Goal: Information Seeking & Learning: Check status

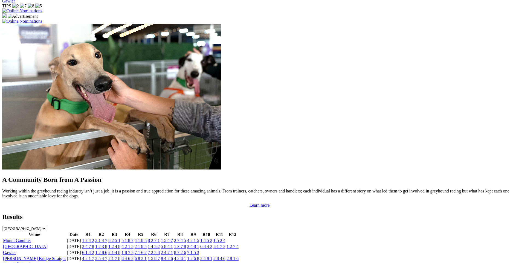
scroll to position [410, 0]
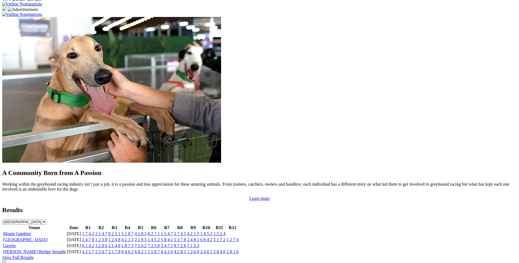
click at [120, 237] on link "1 2 4 8" at bounding box center [114, 239] width 12 height 5
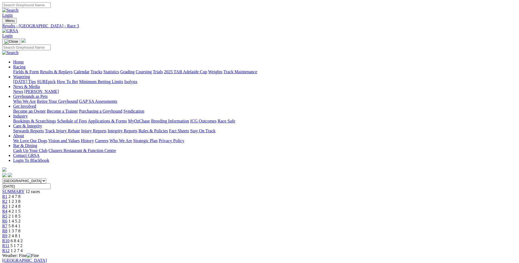
click at [7, 199] on link "R2" at bounding box center [4, 201] width 5 height 5
click at [186, 204] on div "R3 1 2 4 8" at bounding box center [259, 206] width 514 height 5
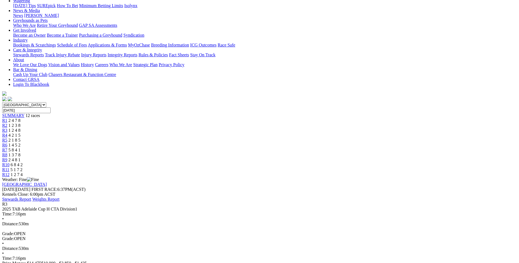
scroll to position [27, 0]
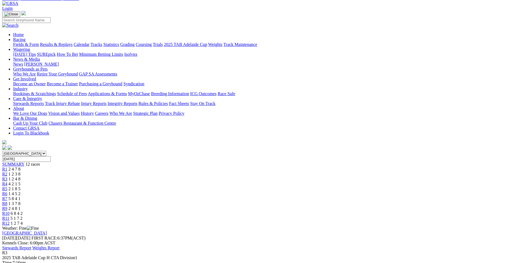
click at [7, 181] on span "R4" at bounding box center [4, 183] width 5 height 5
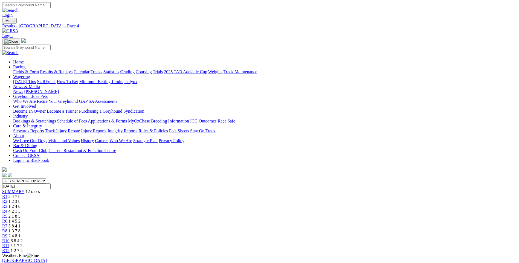
click at [137, 194] on div "R1 2 4 7 8" at bounding box center [259, 196] width 514 height 5
click at [225, 209] on div "R4 4 2 1 5" at bounding box center [259, 211] width 514 height 5
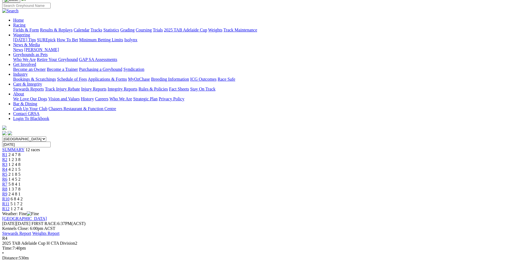
scroll to position [55, 0]
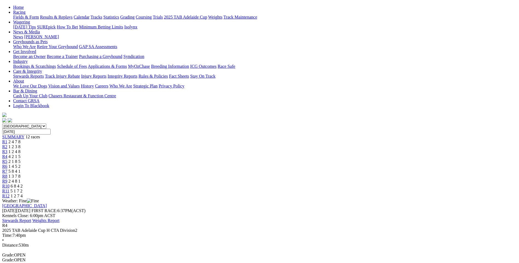
click at [20, 159] on span "2 1 8 5" at bounding box center [14, 161] width 12 height 5
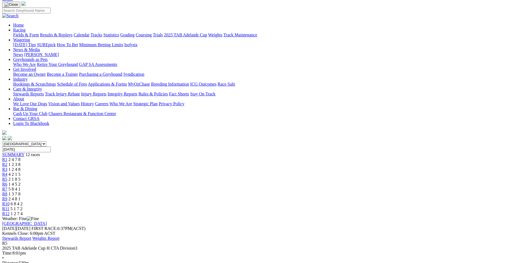
scroll to position [27, 0]
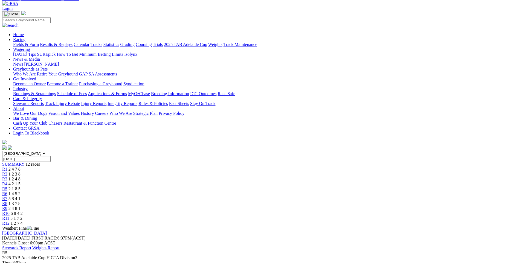
click at [263, 191] on div "R6 1 4 5 2" at bounding box center [259, 193] width 514 height 5
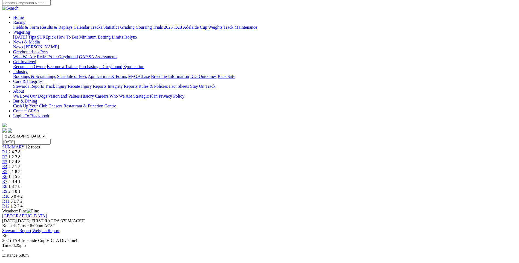
scroll to position [27, 0]
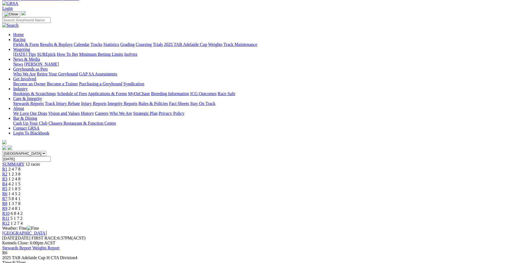
click at [291, 196] on div "R7 5 8 4 1" at bounding box center [259, 198] width 514 height 5
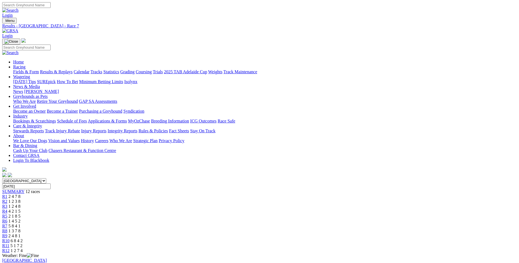
click at [20, 229] on span "1 3 7 8" at bounding box center [14, 231] width 12 height 5
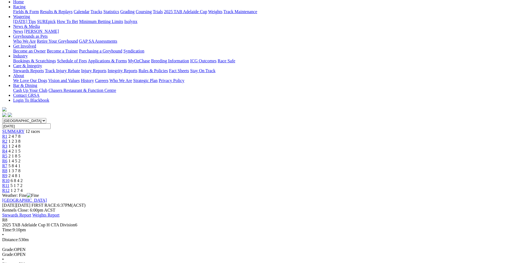
scroll to position [27, 0]
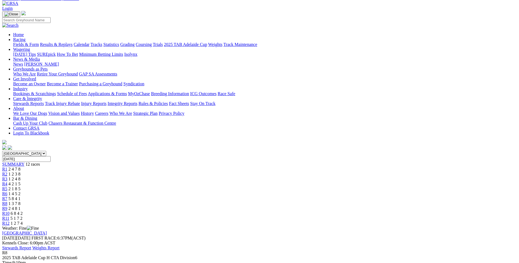
click at [20, 206] on span "2 4 8 1" at bounding box center [14, 208] width 12 height 5
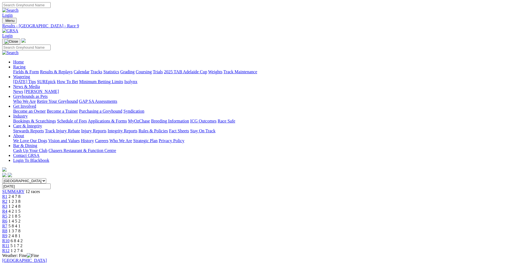
click at [10, 238] on link "R10" at bounding box center [5, 240] width 7 height 5
click at [347, 233] on div "R9 2 4 8 1" at bounding box center [259, 235] width 514 height 5
click at [20, 229] on span "1 3 7 8" at bounding box center [14, 231] width 12 height 5
click at [20, 224] on span "5 8 4 1" at bounding box center [14, 226] width 12 height 5
click at [258, 219] on div "R6 1 4 5 2" at bounding box center [259, 221] width 514 height 5
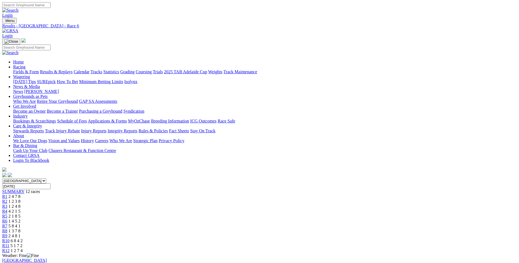
click at [20, 214] on span "2 1 8 5" at bounding box center [14, 216] width 12 height 5
click at [20, 209] on span "4 2 1 5" at bounding box center [14, 211] width 12 height 5
click at [179, 204] on div "R3 1 2 4 8" at bounding box center [259, 206] width 514 height 5
click at [20, 214] on span "2 1 8 5" at bounding box center [14, 216] width 12 height 5
click at [7, 219] on link "R6" at bounding box center [4, 221] width 5 height 5
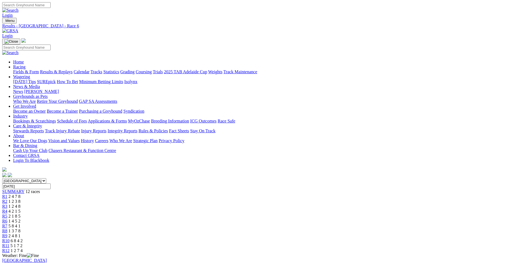
click at [285, 224] on div "R7 5 8 4 1" at bounding box center [259, 226] width 514 height 5
click at [20, 229] on span "1 3 7 8" at bounding box center [14, 231] width 12 height 5
click at [7, 233] on link "R9" at bounding box center [4, 235] width 5 height 5
